Goal: Check status: Check status

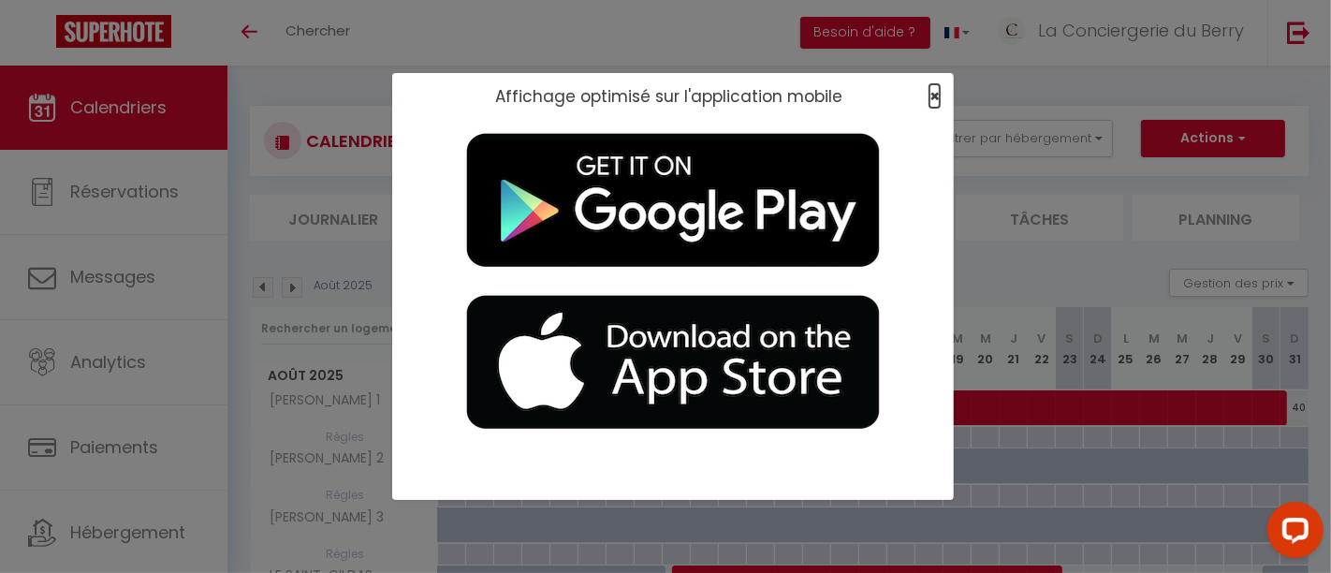
click at [939, 92] on span "×" at bounding box center [934, 95] width 10 height 23
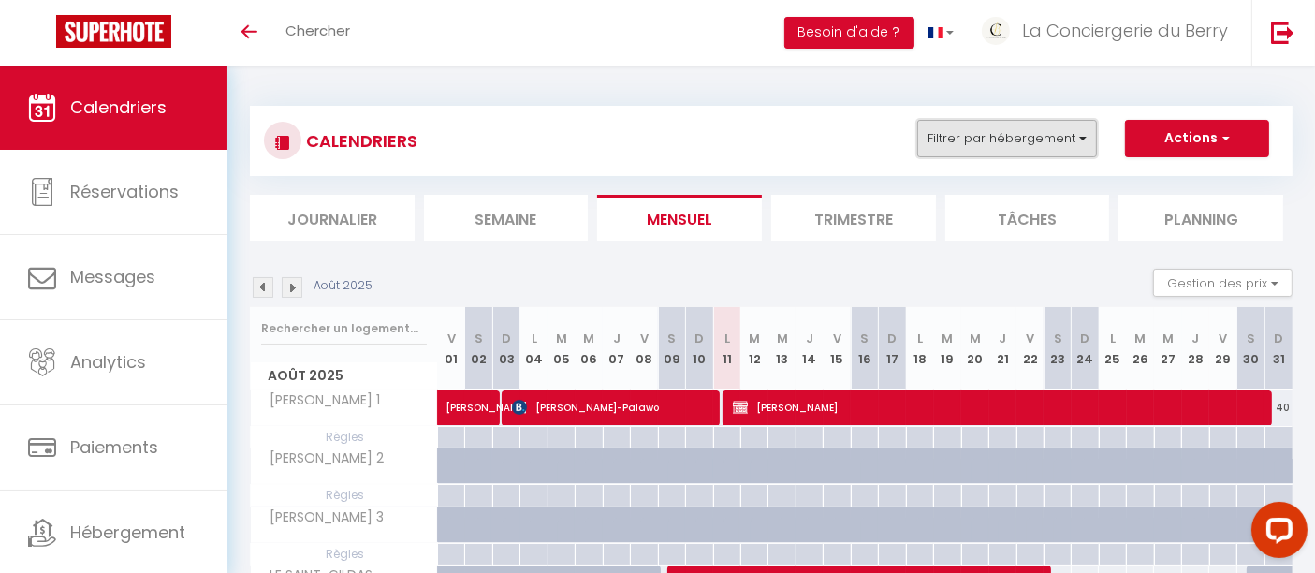
click at [952, 140] on button "Filtrer par hébergement" at bounding box center [1007, 138] width 180 height 37
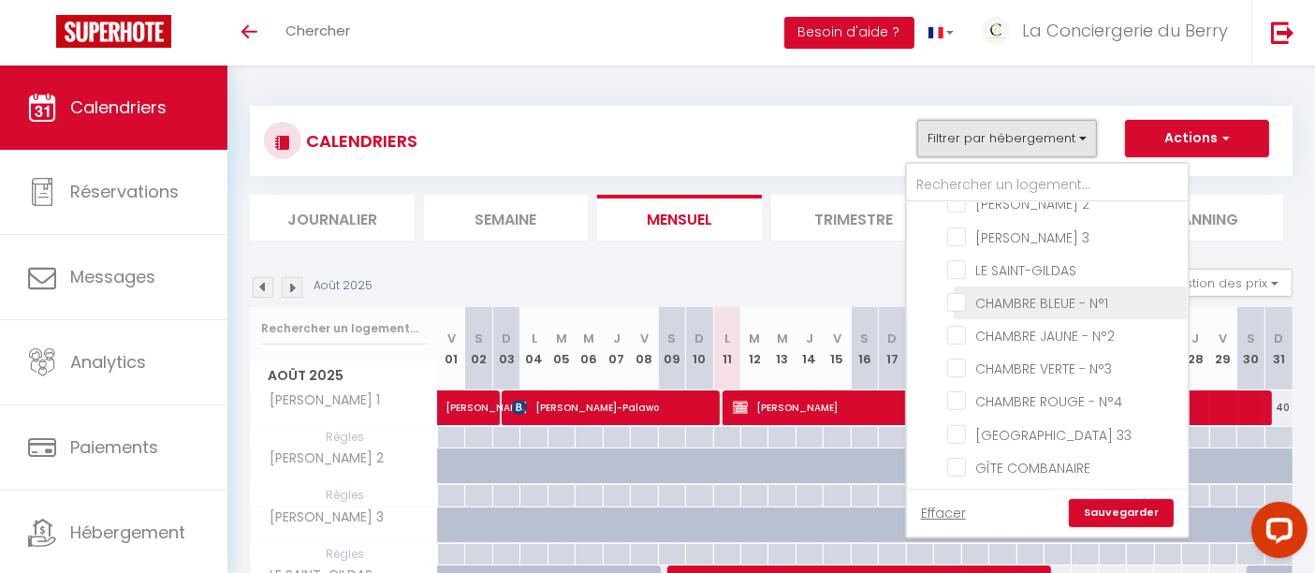
scroll to position [312, 0]
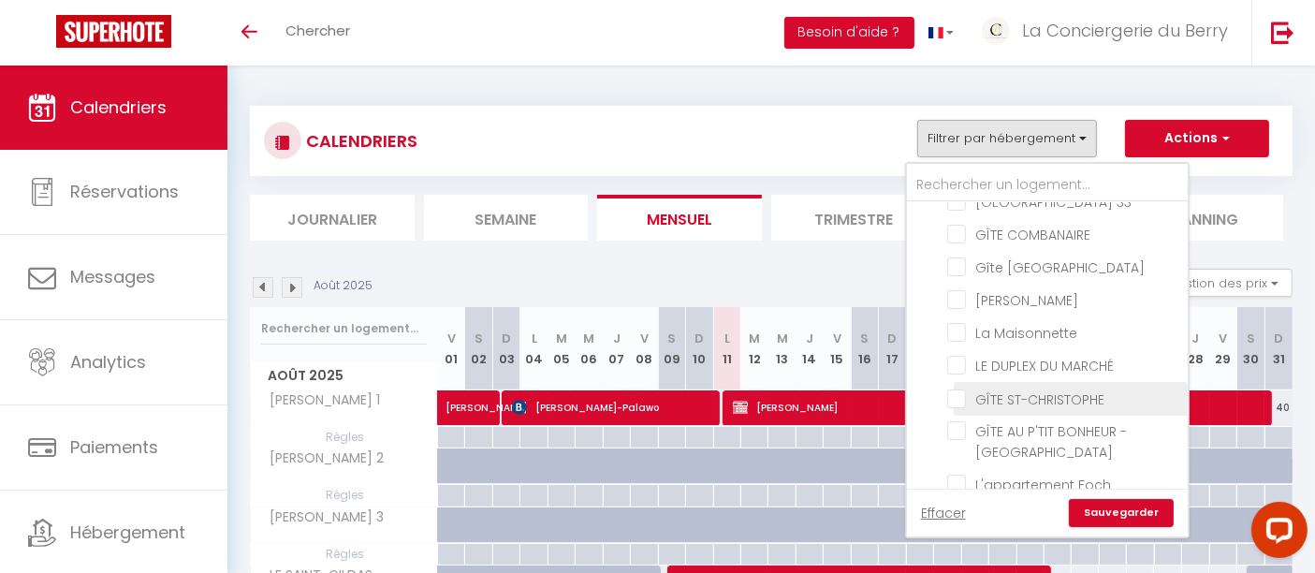
click at [964, 390] on input "GÎTE ST-CHRISTOPHE" at bounding box center [1064, 396] width 234 height 19
checkbox input "true"
checkbox input "false"
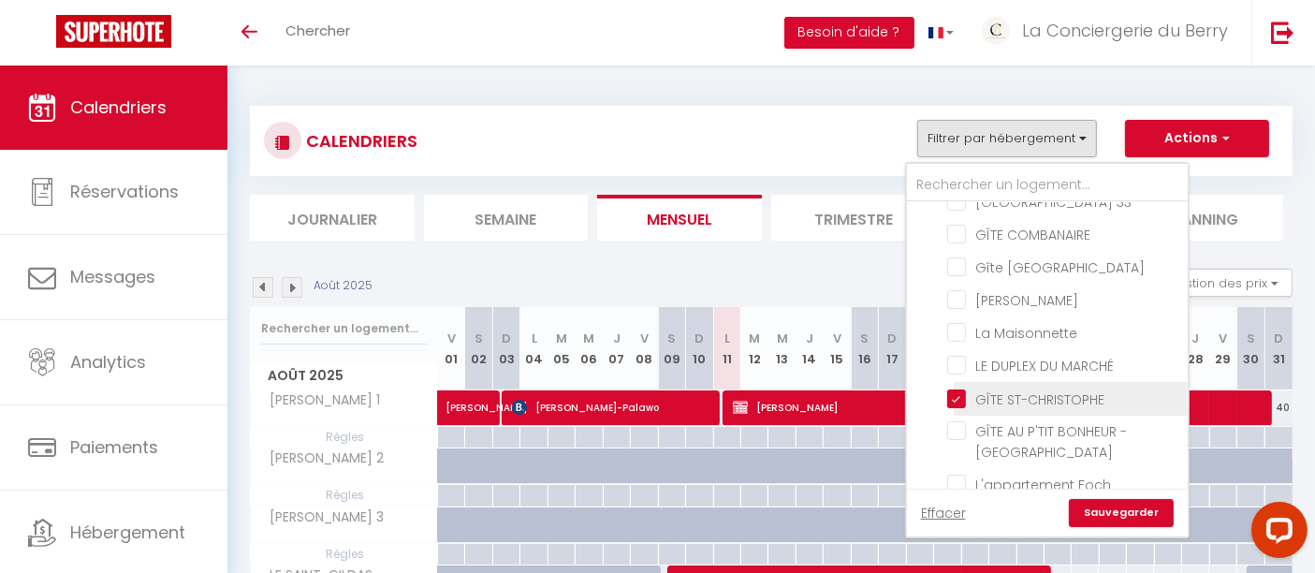
checkbox input "false"
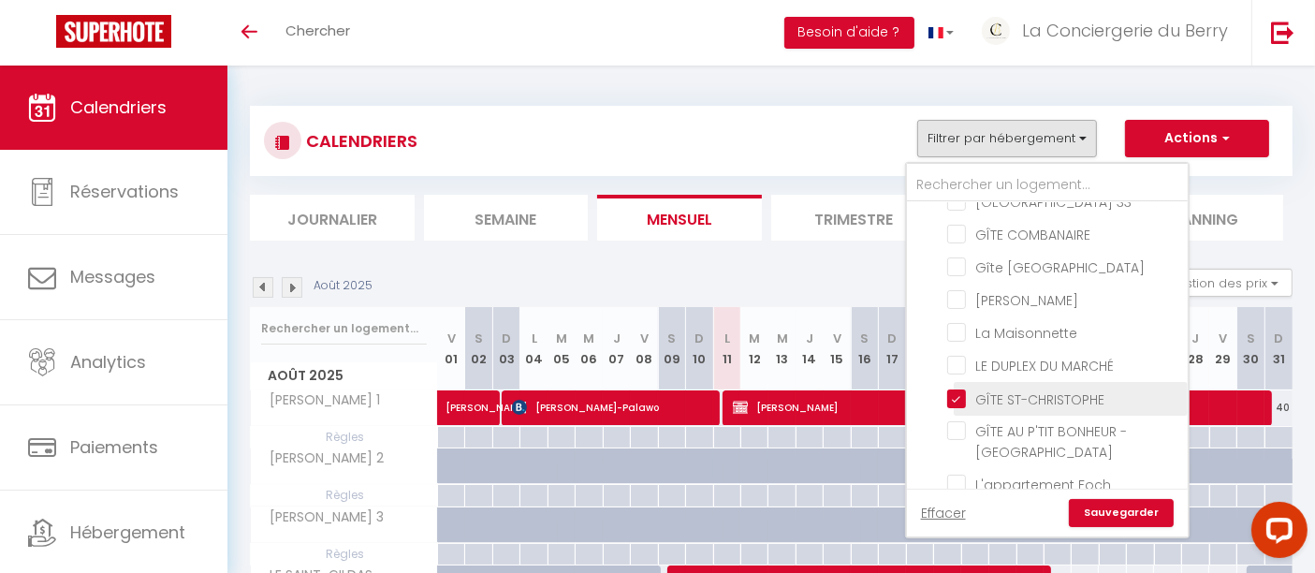
checkbox input "false"
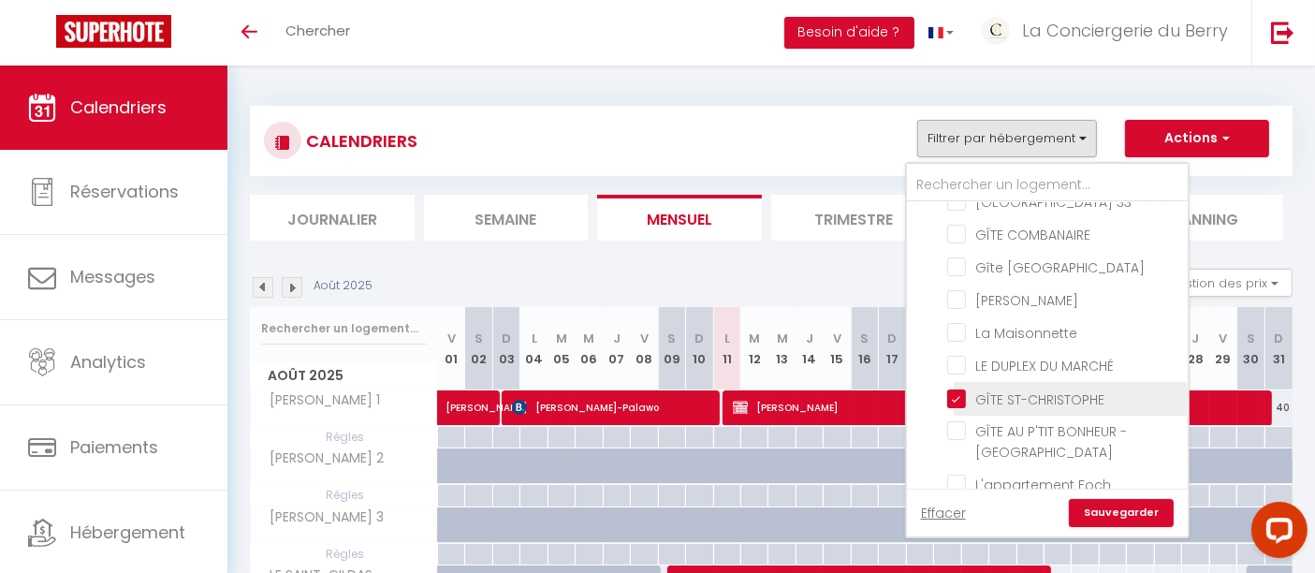
checkbox input "false"
click at [1123, 517] on link "Sauvegarder" at bounding box center [1121, 513] width 105 height 28
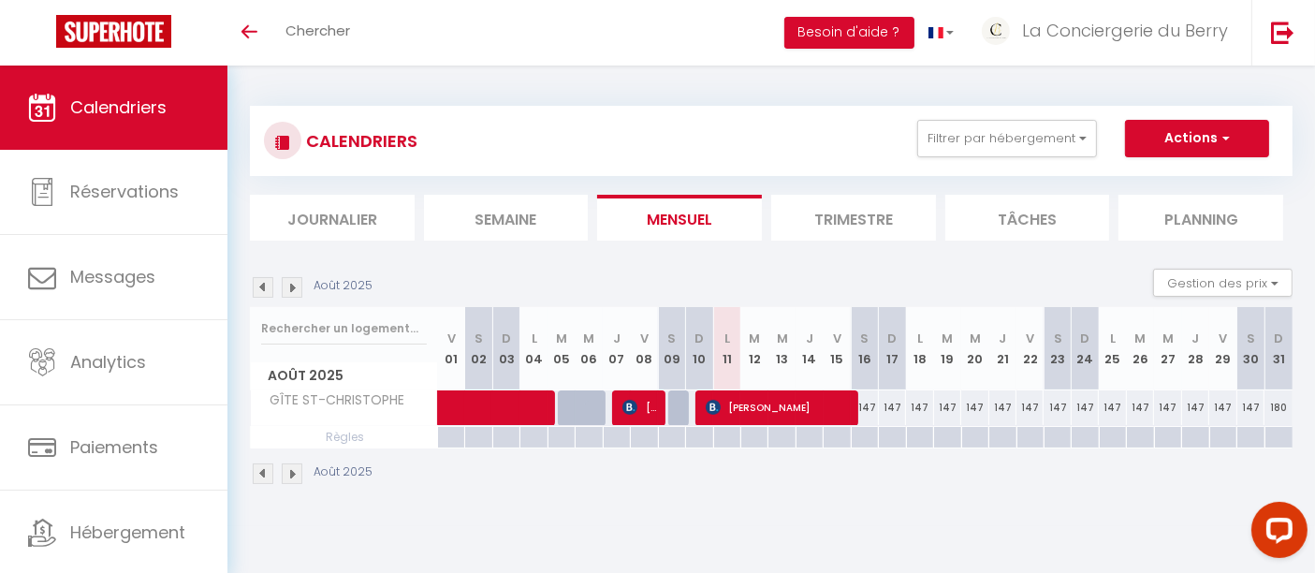
click at [267, 284] on img at bounding box center [263, 287] width 21 height 21
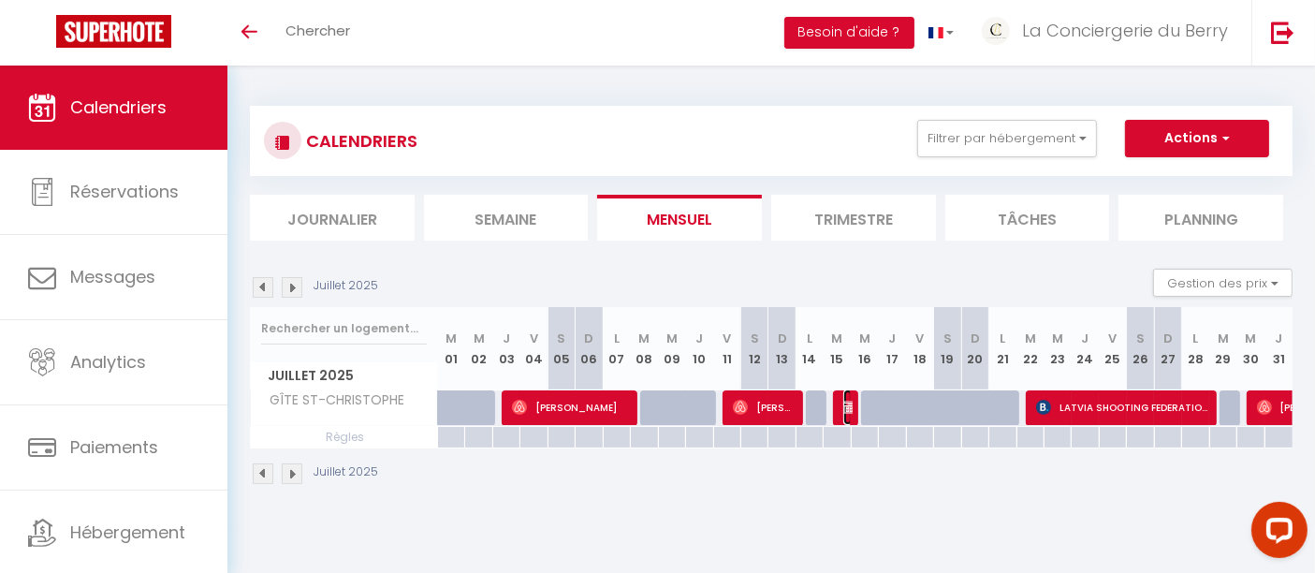
click at [844, 407] on img at bounding box center [850, 407] width 15 height 15
select select "OK"
select select "KO"
select select "0"
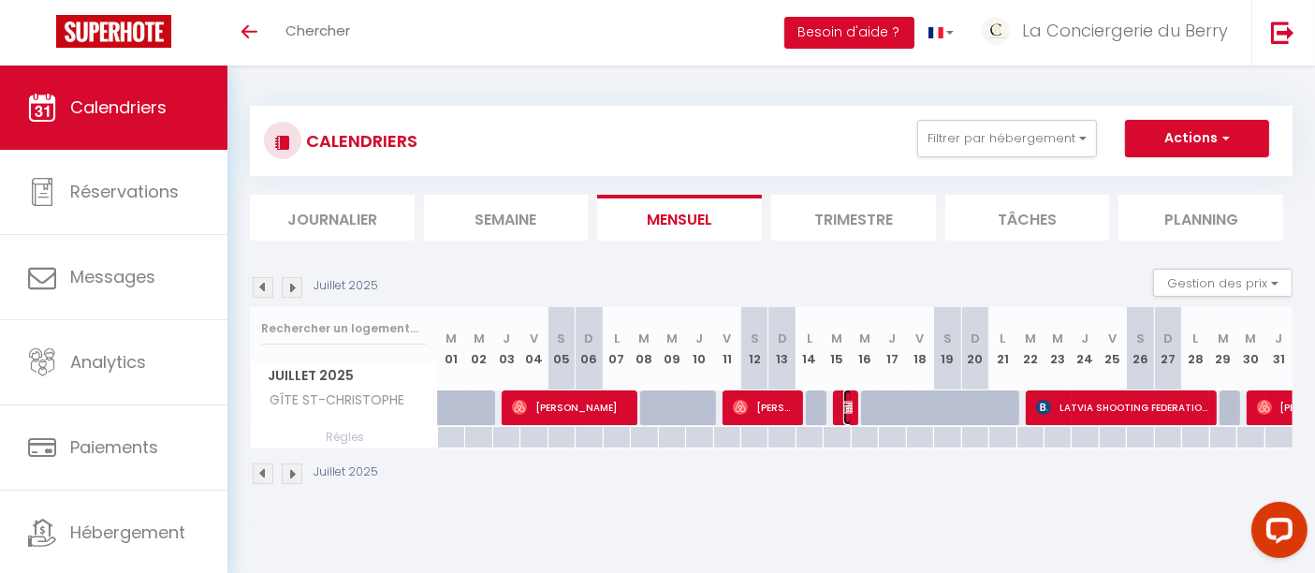
select select "1"
select select
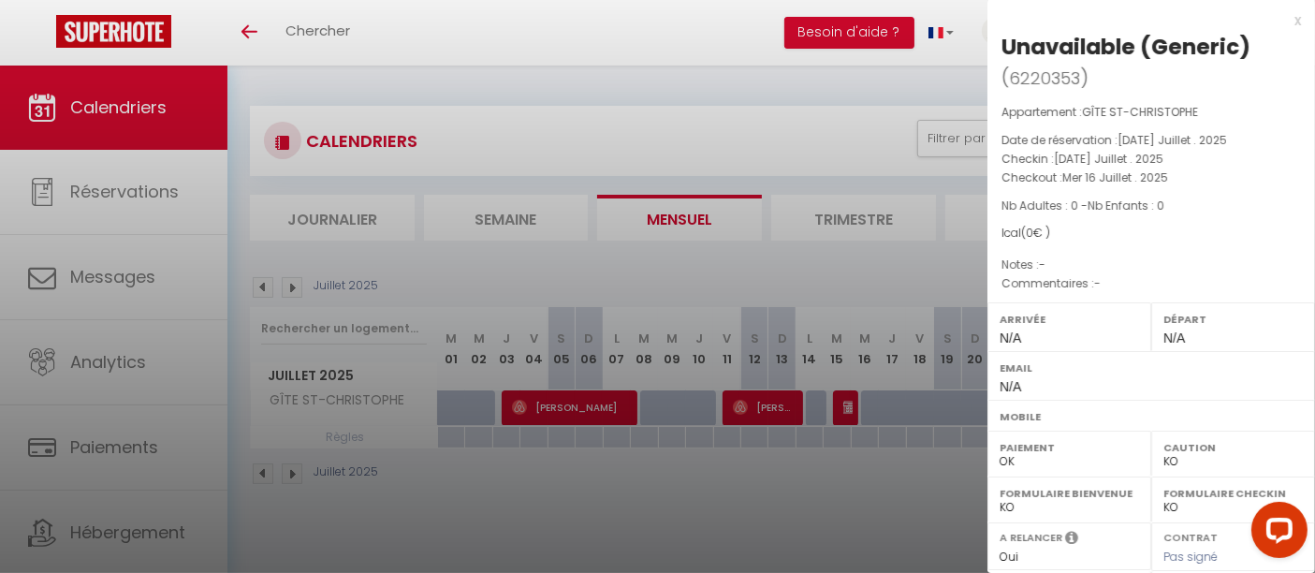
click at [1280, 22] on div "x" at bounding box center [1144, 20] width 314 height 22
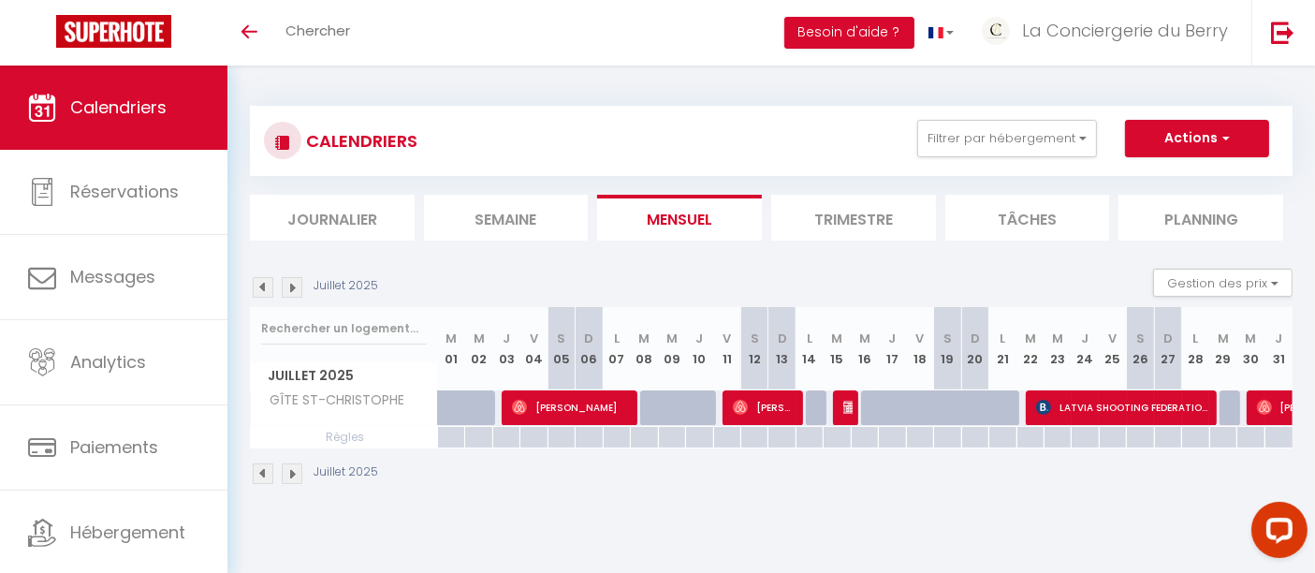
click at [291, 291] on img at bounding box center [292, 287] width 21 height 21
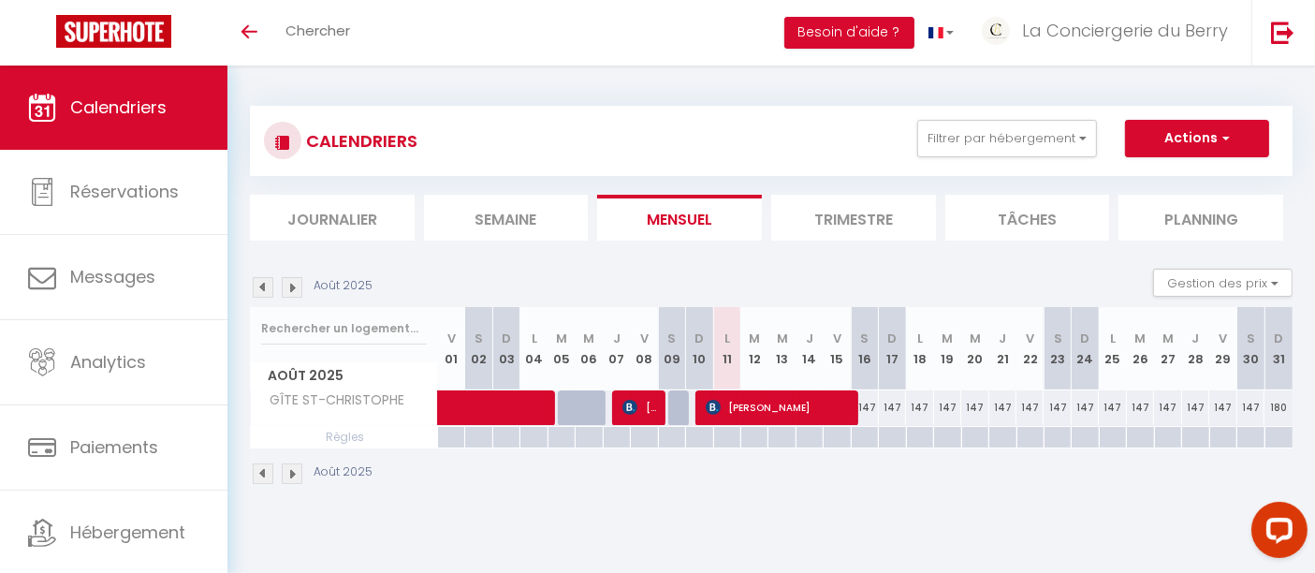
click at [269, 287] on img at bounding box center [263, 287] width 21 height 21
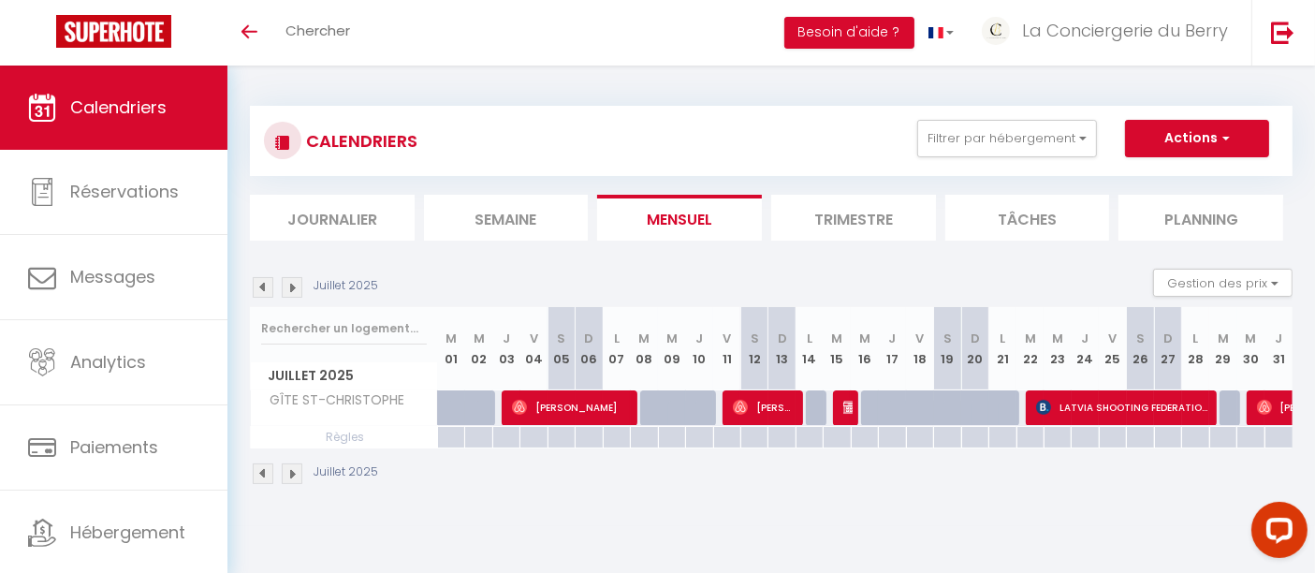
click at [269, 287] on img at bounding box center [263, 287] width 21 height 21
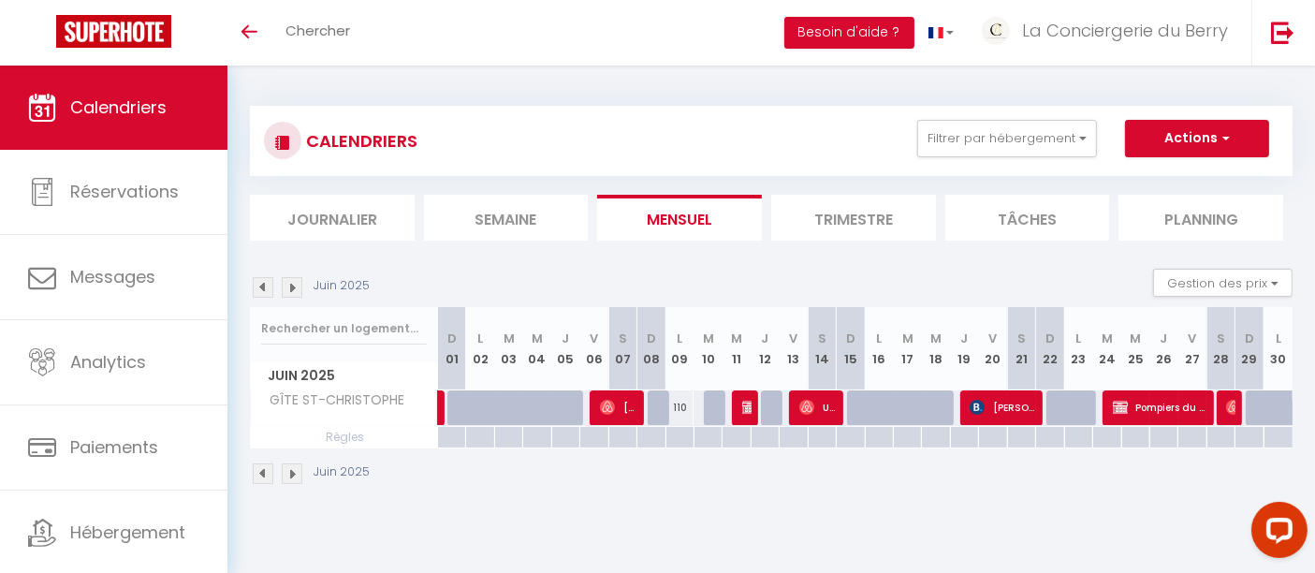
click at [300, 292] on img at bounding box center [292, 287] width 21 height 21
